Goal: Task Accomplishment & Management: Manage account settings

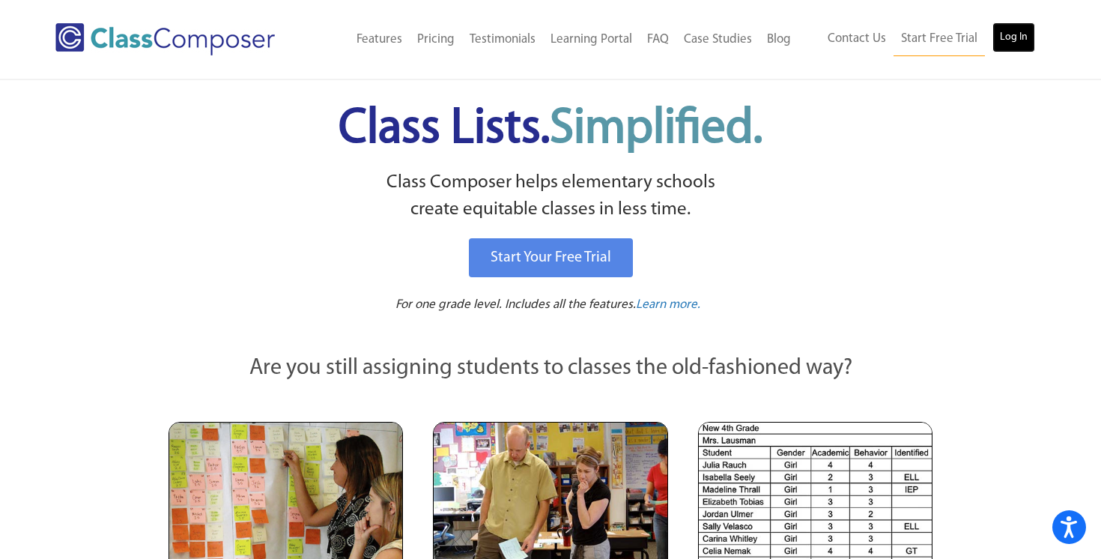
click at [997, 39] on link "Log In" at bounding box center [1013, 37] width 43 height 30
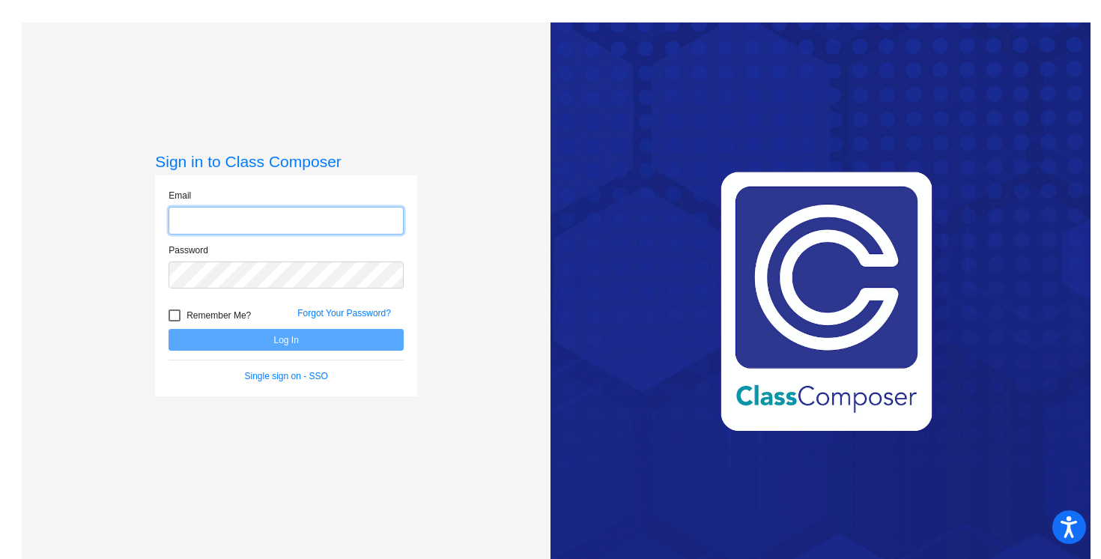
type input "ashley.fichtel@lcps.org"
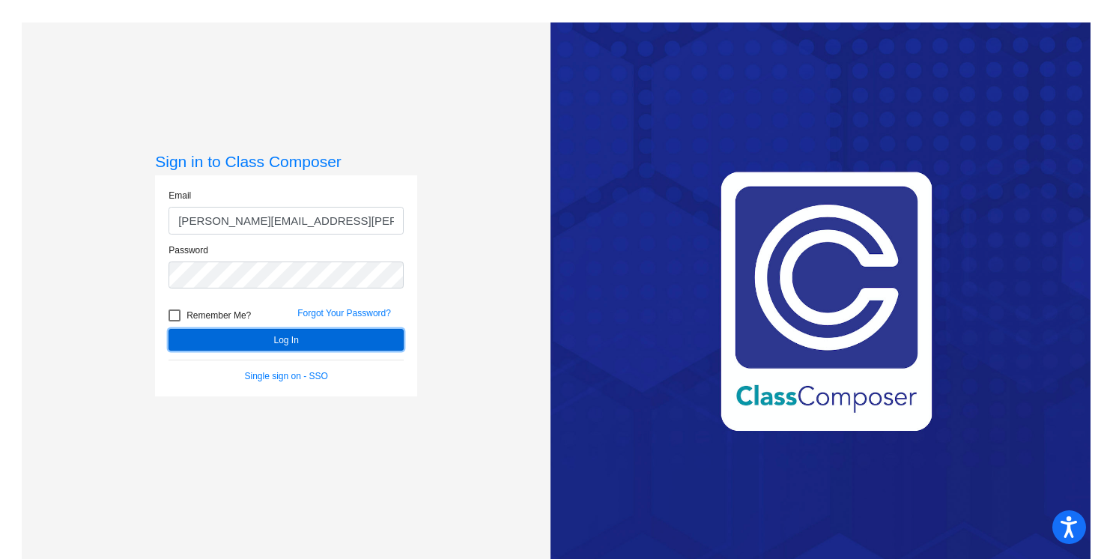
click at [243, 345] on button "Log In" at bounding box center [285, 340] width 235 height 22
